Goal: Task Accomplishment & Management: Complete application form

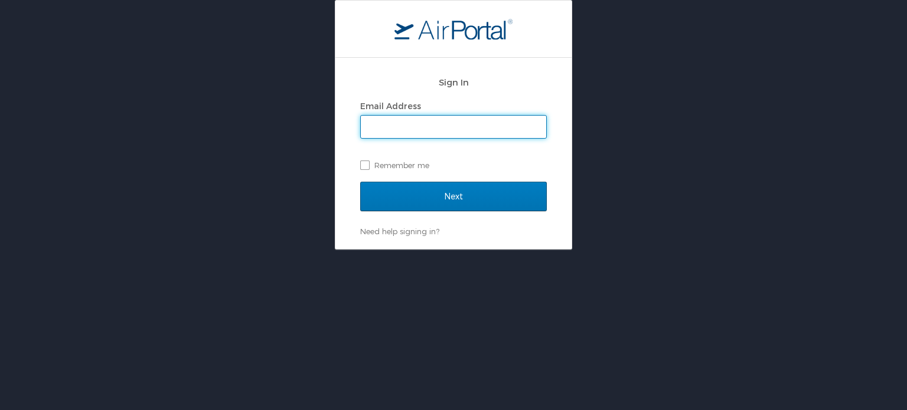
type input "[EMAIL_ADDRESS][DOMAIN_NAME]"
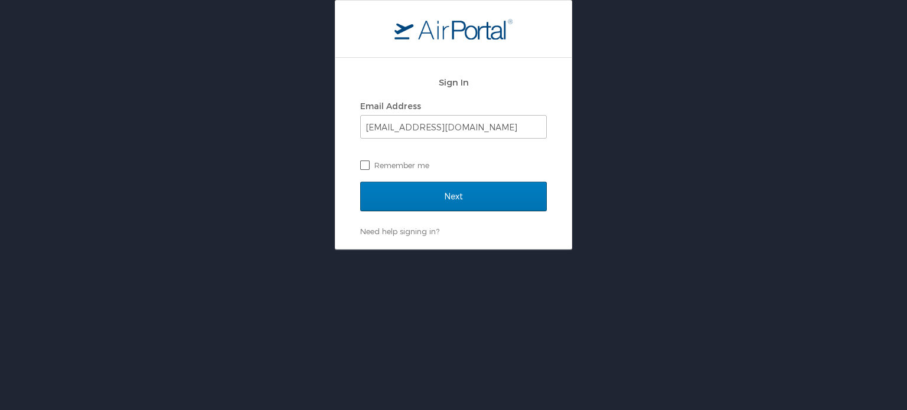
click at [364, 162] on label "Remember me" at bounding box center [453, 165] width 187 height 18
click at [364, 162] on input "Remember me" at bounding box center [364, 165] width 8 height 8
checkbox input "true"
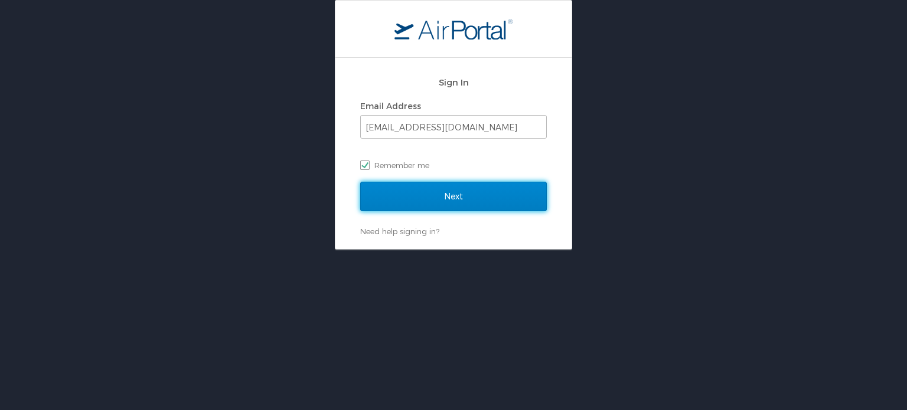
click at [458, 199] on input "Next" at bounding box center [453, 197] width 187 height 30
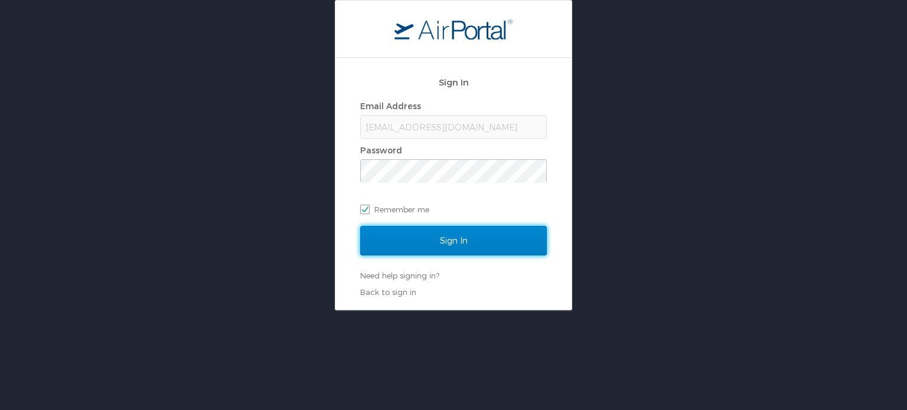
click at [465, 244] on input "Sign In" at bounding box center [453, 241] width 187 height 30
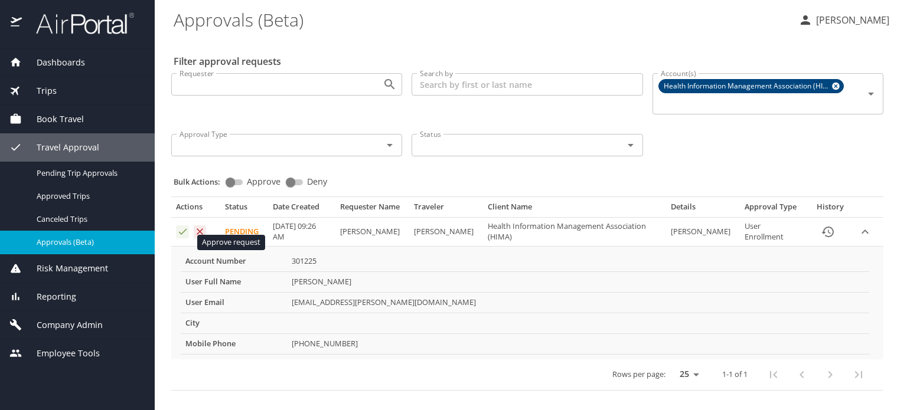
click at [182, 237] on icon "Approval table" at bounding box center [182, 231] width 11 height 11
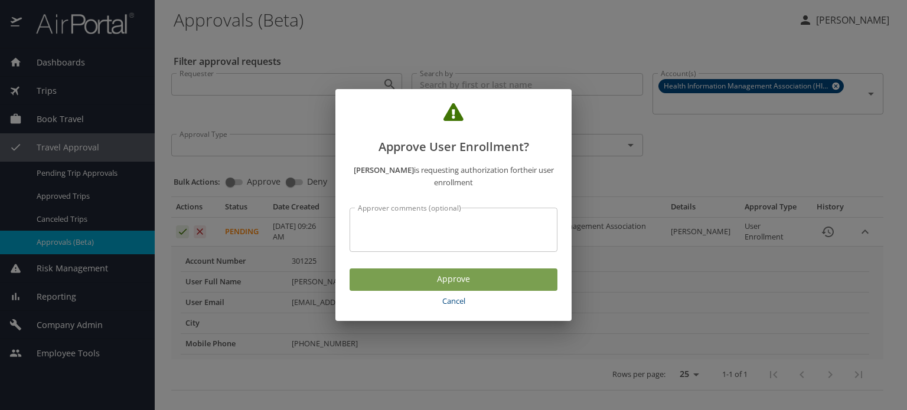
click at [446, 280] on span "Approve" at bounding box center [453, 279] width 189 height 15
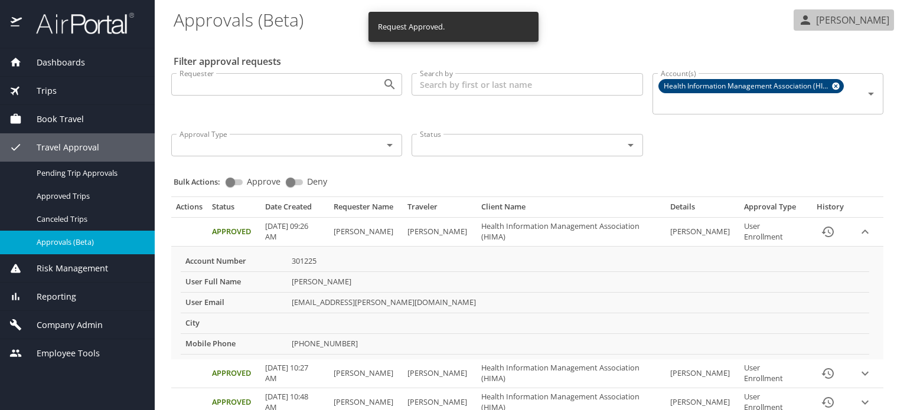
click at [865, 20] on p "Linda Monusko" at bounding box center [851, 20] width 77 height 14
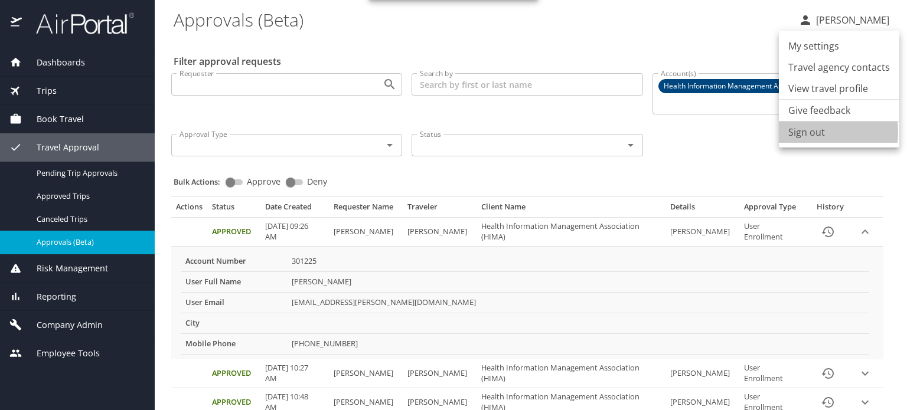
click at [808, 132] on li "Sign out" at bounding box center [839, 132] width 120 height 21
